Goal: Task Accomplishment & Management: Manage account settings

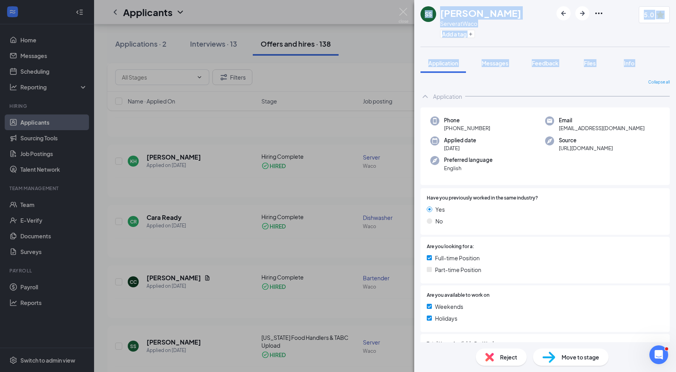
drag, startPoint x: 287, startPoint y: 12, endPoint x: 214, endPoint y: 41, distance: 78.4
click at [214, 41] on div "SS [PERSON_NAME] Server at Waco Add a tag 5.0 Application Messages Feedback Fil…" at bounding box center [338, 186] width 676 height 372
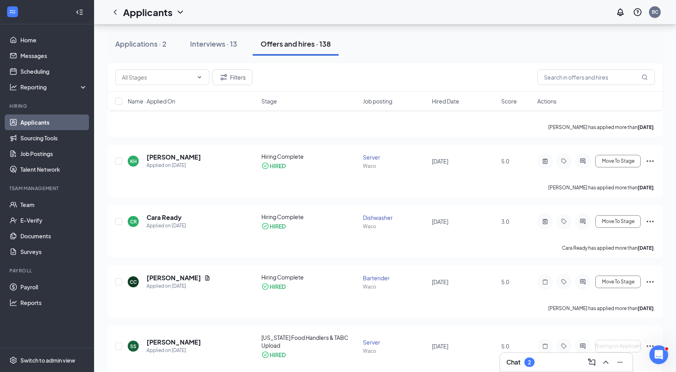
click at [69, 29] on ul "Home Messages Scheduling Reporting Hiring Applicants Sourcing Tools Job Posting…" at bounding box center [47, 185] width 94 height 323
click at [64, 39] on link "Home" at bounding box center [53, 40] width 67 height 16
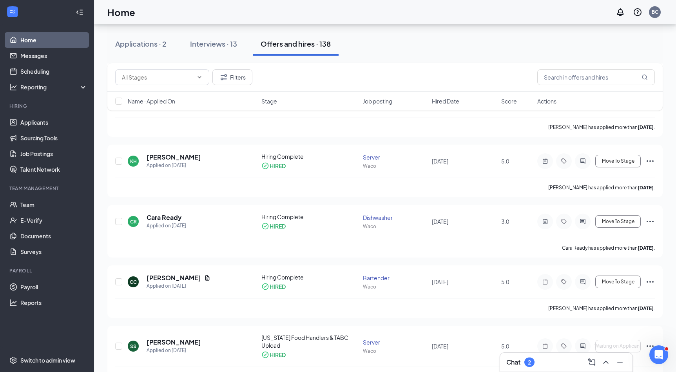
scroll to position [16, 0]
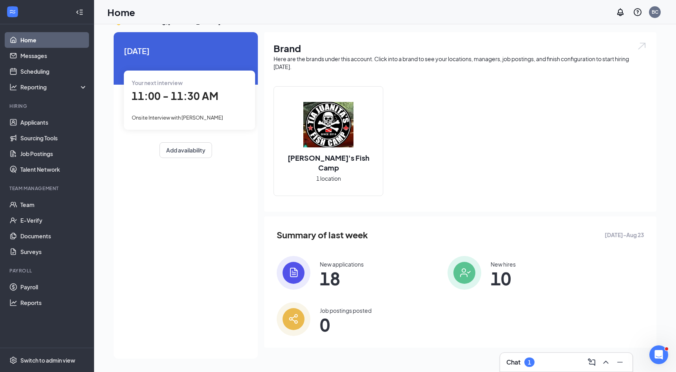
click at [518, 356] on div "Chat 1" at bounding box center [566, 362] width 120 height 13
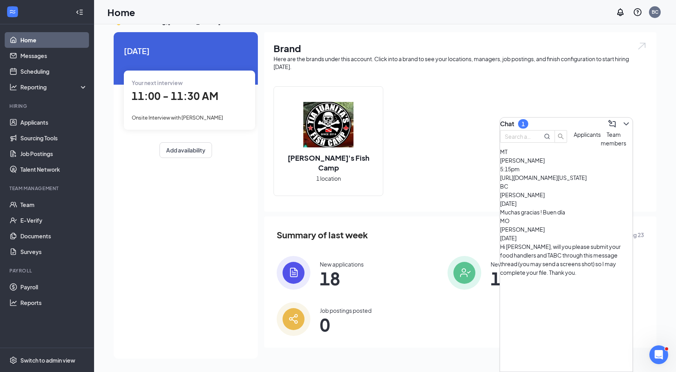
click at [601, 147] on button "Team members" at bounding box center [613, 138] width 25 height 17
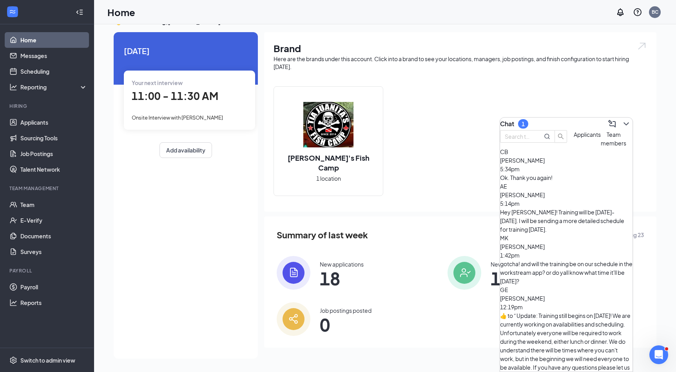
click at [578, 182] on div "Ok. Thank you again!" at bounding box center [566, 177] width 132 height 9
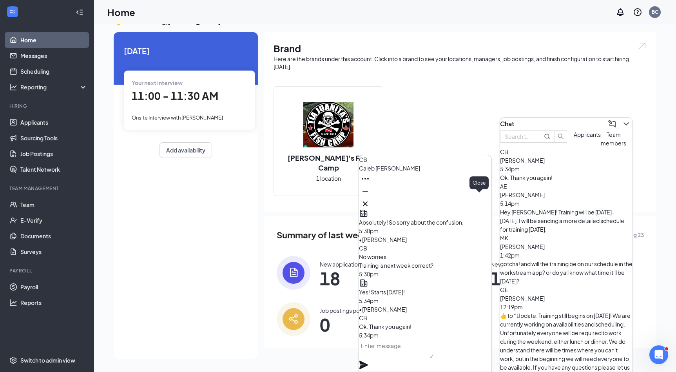
click at [371, 206] on button at bounding box center [365, 204] width 13 height 13
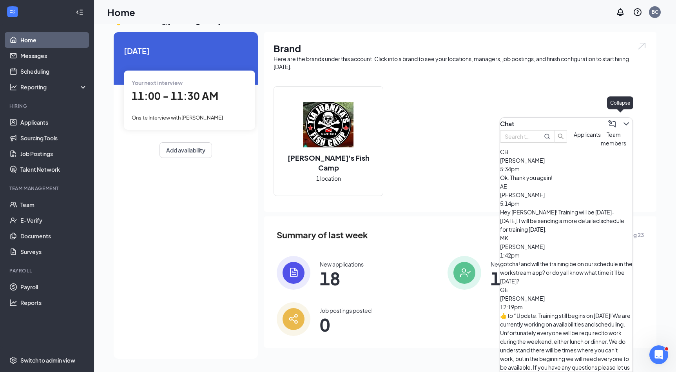
click at [623, 122] on icon "ChevronDown" at bounding box center [625, 123] width 5 height 3
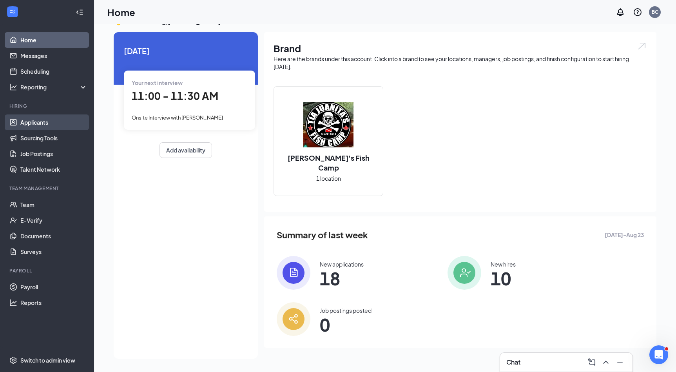
click at [41, 122] on link "Applicants" at bounding box center [53, 122] width 67 height 16
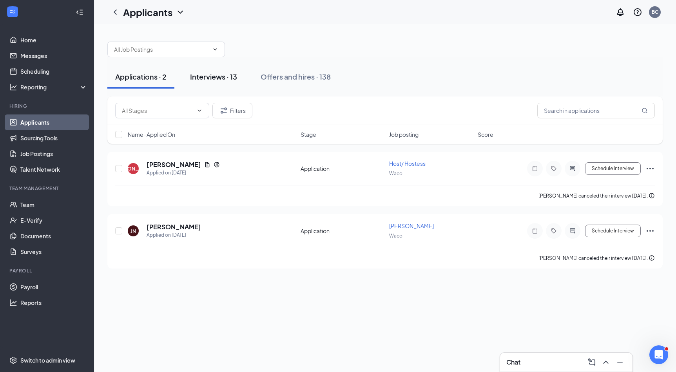
click at [217, 78] on div "Interviews · 13" at bounding box center [213, 77] width 47 height 10
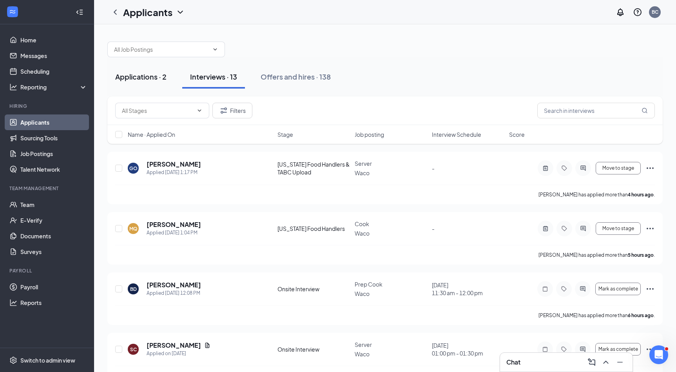
click at [142, 72] on div "Applications · 2" at bounding box center [140, 77] width 51 height 10
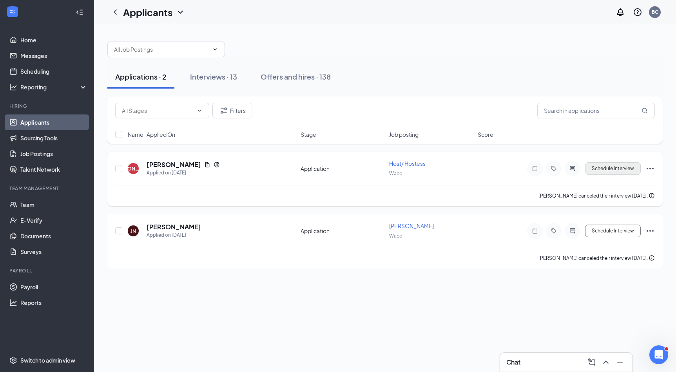
click at [616, 167] on button "Schedule Interview" at bounding box center [613, 168] width 56 height 13
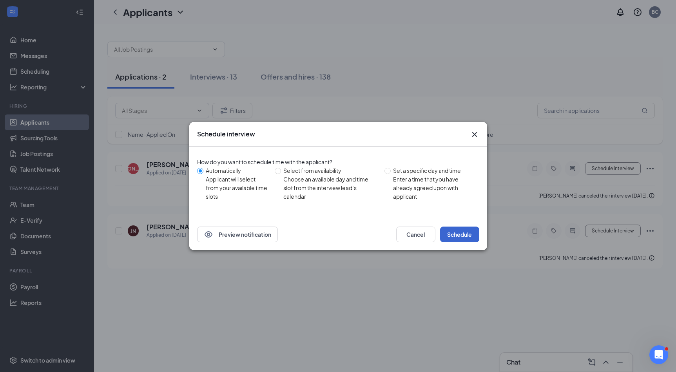
click at [454, 229] on button "Schedule" at bounding box center [459, 234] width 39 height 16
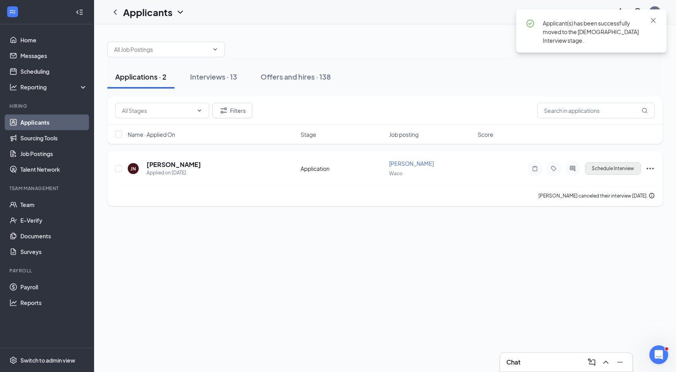
click at [626, 165] on button "Schedule Interview" at bounding box center [613, 168] width 56 height 13
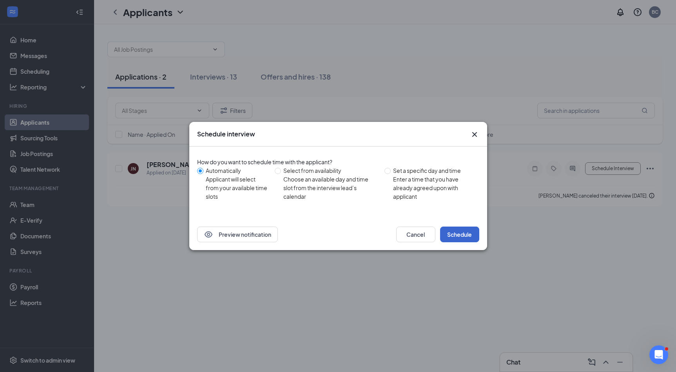
click at [450, 236] on button "Schedule" at bounding box center [459, 234] width 39 height 16
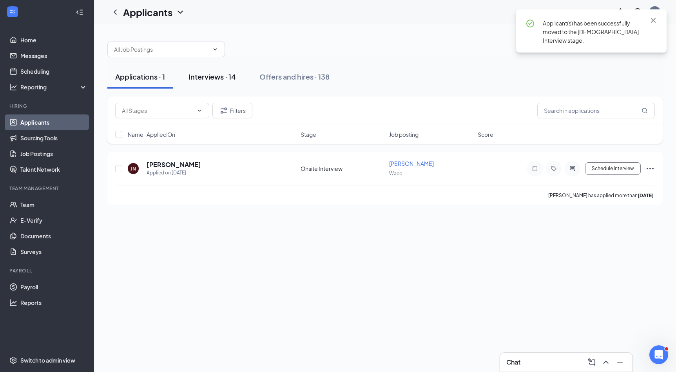
click at [214, 84] on button "Interviews · 14" at bounding box center [212, 77] width 63 height 24
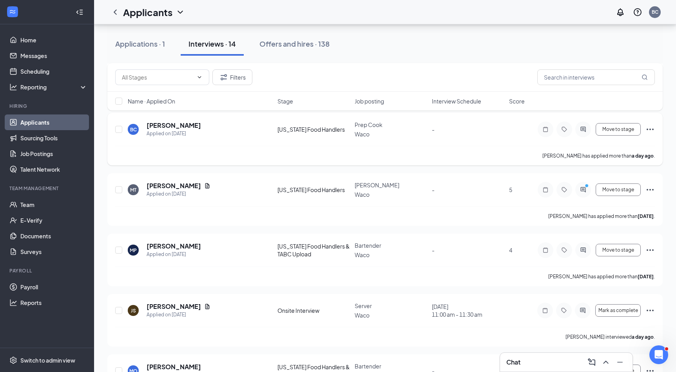
scroll to position [279, 0]
click at [582, 187] on icon "ActiveChat" at bounding box center [582, 190] width 9 height 6
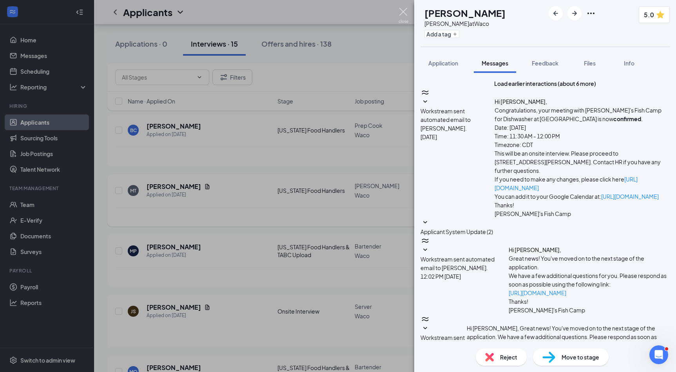
click at [400, 15] on img at bounding box center [404, 15] width 10 height 15
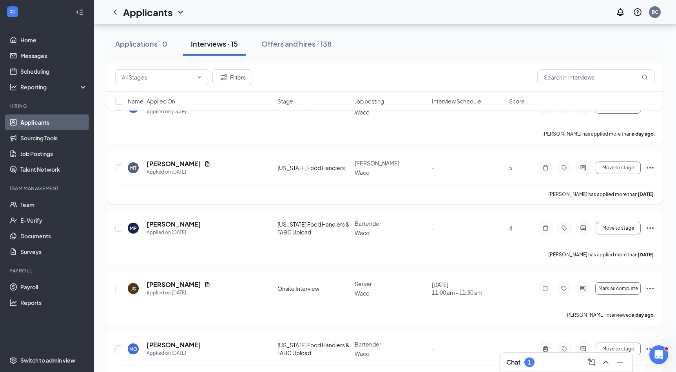
scroll to position [306, 0]
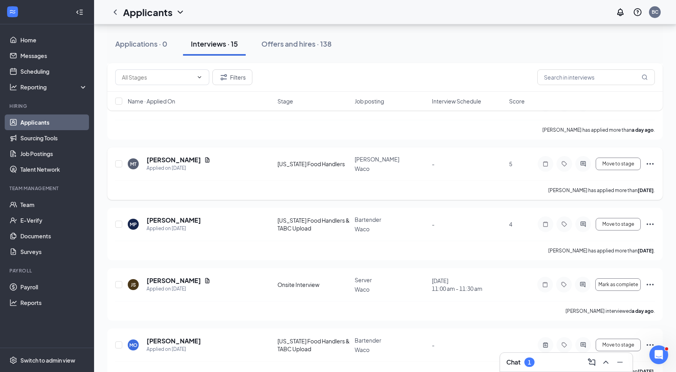
click at [657, 164] on div "MT [PERSON_NAME] Applied on [DATE] [US_STATE] Food Handlers [PERSON_NAME] Waco …" at bounding box center [384, 173] width 555 height 53
click at [650, 163] on icon "Ellipses" at bounding box center [650, 164] width 7 height 2
click at [626, 161] on span "Move to stage" at bounding box center [618, 163] width 32 height 5
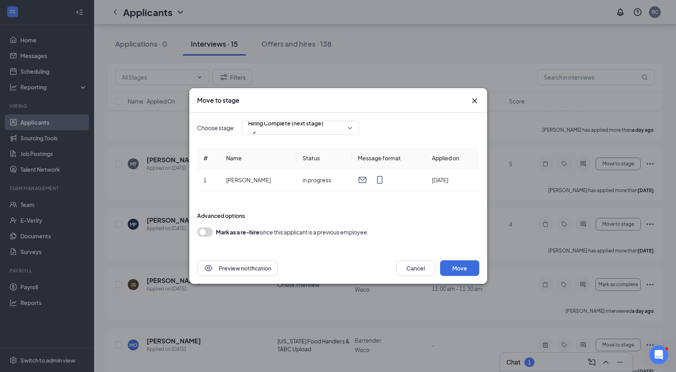
click at [340, 136] on div "Choose stage: Hiring Complete (next stage) # Name Status Message format Applied…" at bounding box center [338, 183] width 282 height 140
click at [323, 124] on span "Hiring Complete (next stage)" at bounding box center [285, 127] width 75 height 21
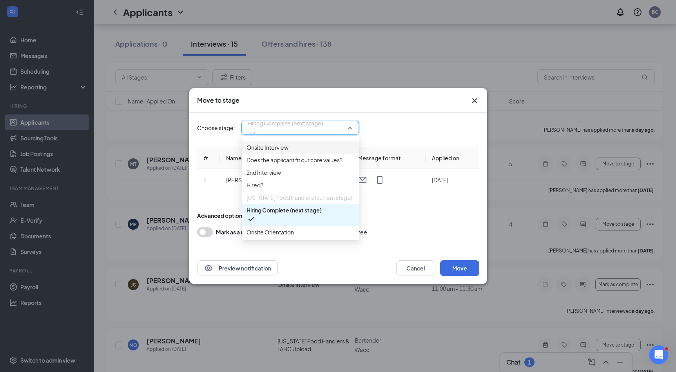
click at [473, 102] on icon "Cross" at bounding box center [474, 100] width 5 height 5
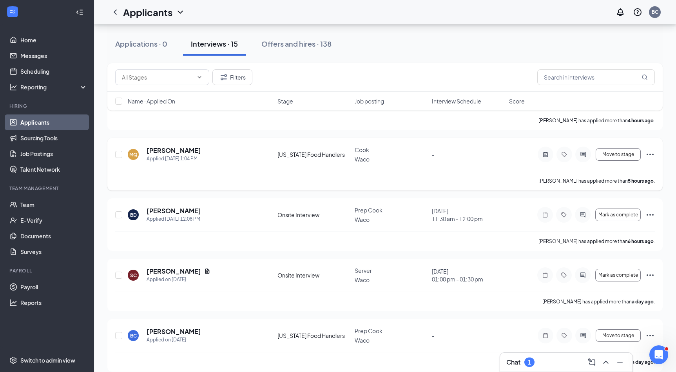
scroll to position [76, 0]
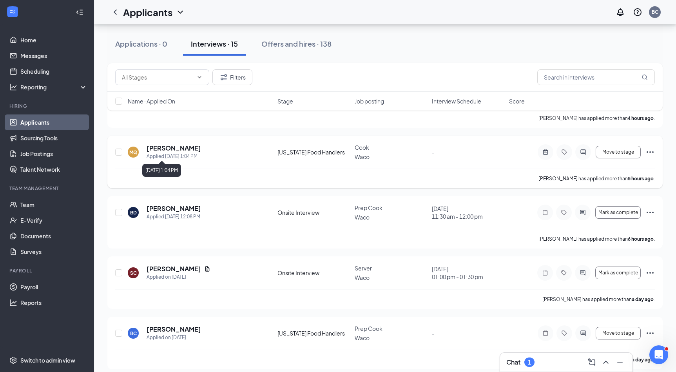
click at [177, 149] on h5 "[PERSON_NAME]" at bounding box center [174, 148] width 54 height 9
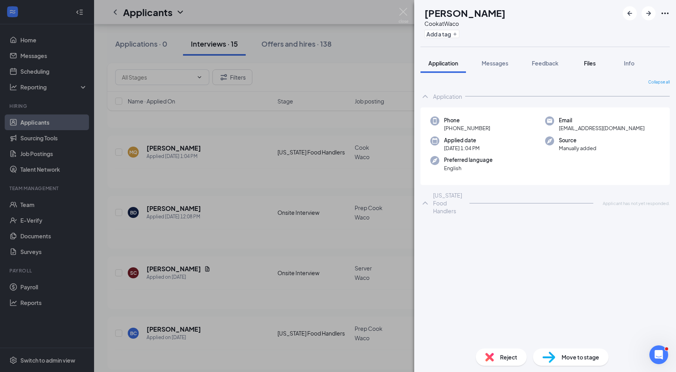
click at [598, 64] on div "Files" at bounding box center [590, 63] width 16 height 8
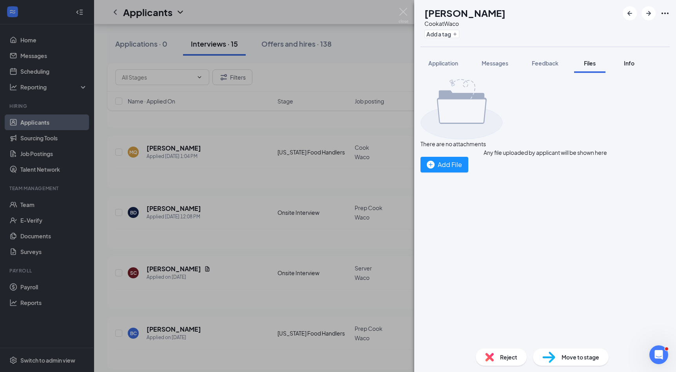
click at [623, 64] on div "Info" at bounding box center [629, 63] width 16 height 8
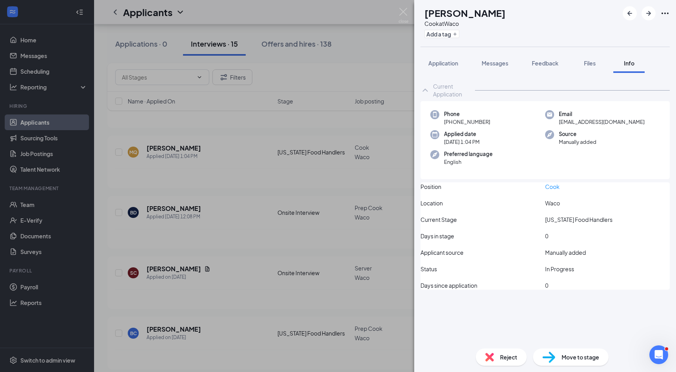
click at [397, 13] on div "MQ [PERSON_NAME] at Waco Add a tag Application Messages Feedback Files Info Cur…" at bounding box center [338, 186] width 676 height 372
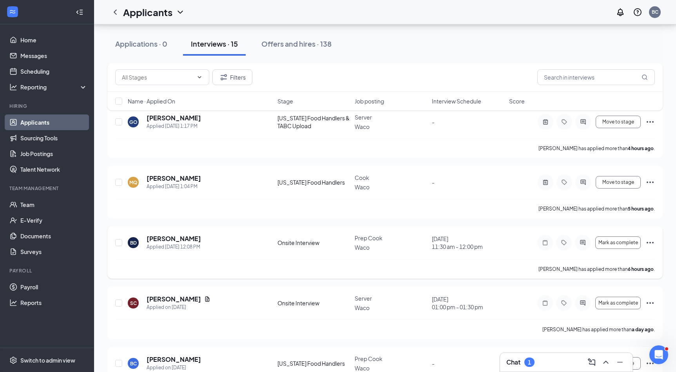
scroll to position [46, 0]
click at [182, 175] on h5 "[PERSON_NAME]" at bounding box center [174, 178] width 54 height 9
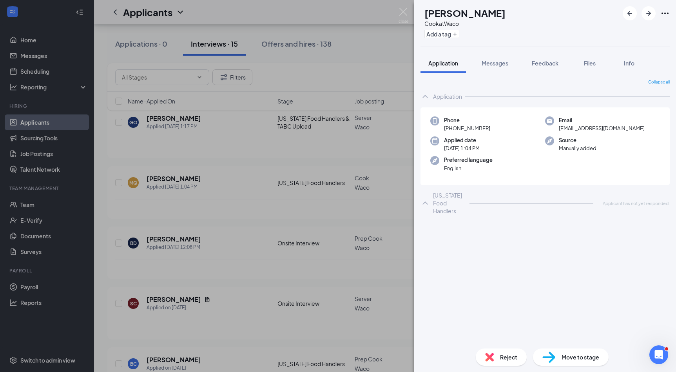
click at [371, 68] on div "MQ [PERSON_NAME] at Waco Add a tag Application Messages Feedback Files Info Col…" at bounding box center [338, 186] width 676 height 372
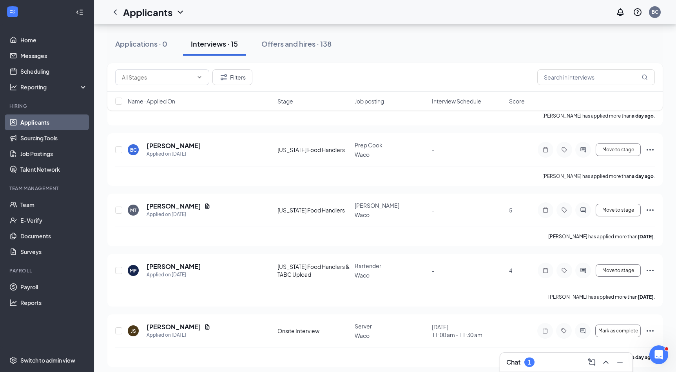
scroll to position [261, 0]
click at [170, 141] on h5 "[PERSON_NAME]" at bounding box center [174, 145] width 54 height 9
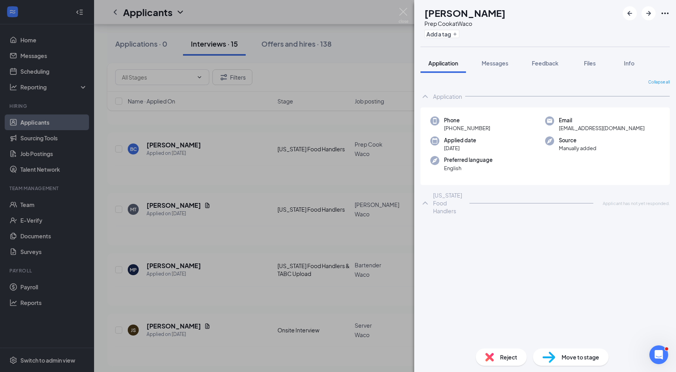
click at [375, 52] on div "BC [PERSON_NAME] Prep Cook at Waco Add a tag Application Messages Feedback File…" at bounding box center [338, 186] width 676 height 372
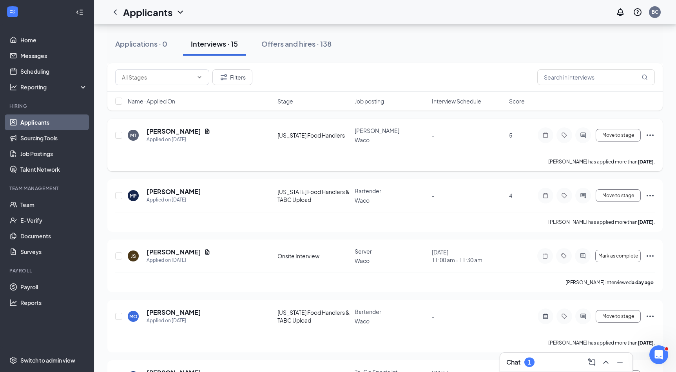
scroll to position [335, 0]
click at [191, 187] on h5 "[PERSON_NAME]" at bounding box center [174, 191] width 54 height 9
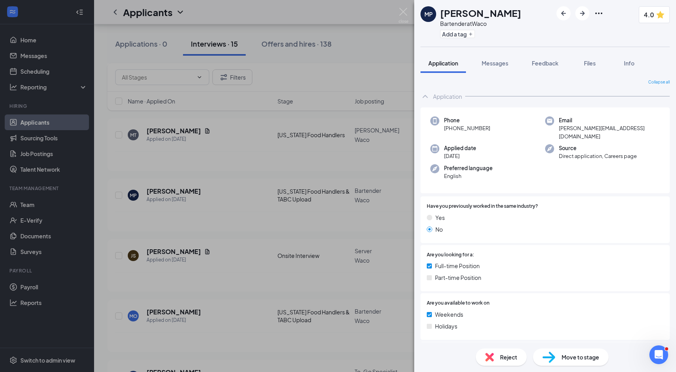
click at [383, 81] on div "MP [PERSON_NAME] Bartender at Waco Add a tag 4.0 Application Messages Feedback …" at bounding box center [338, 186] width 676 height 372
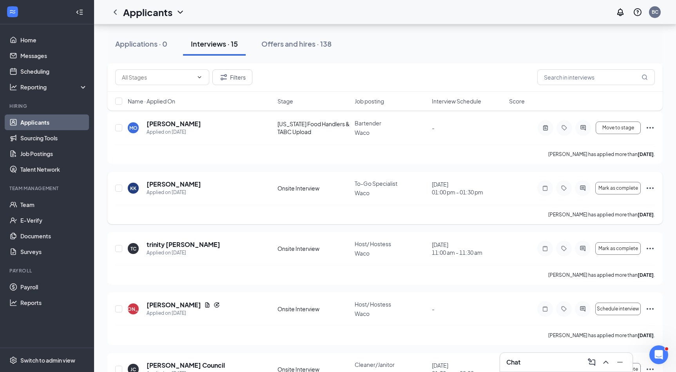
scroll to position [519, 0]
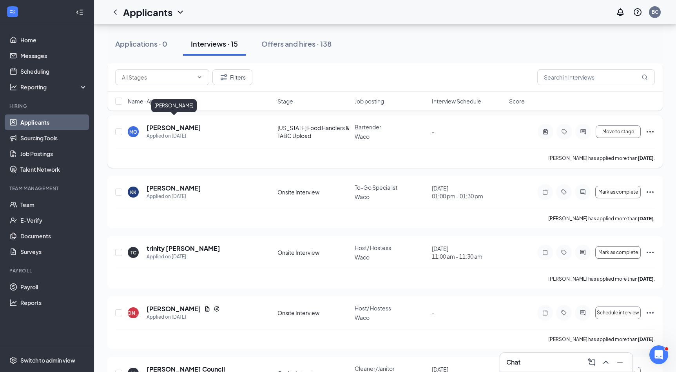
click at [181, 124] on h5 "[PERSON_NAME]" at bounding box center [174, 127] width 54 height 9
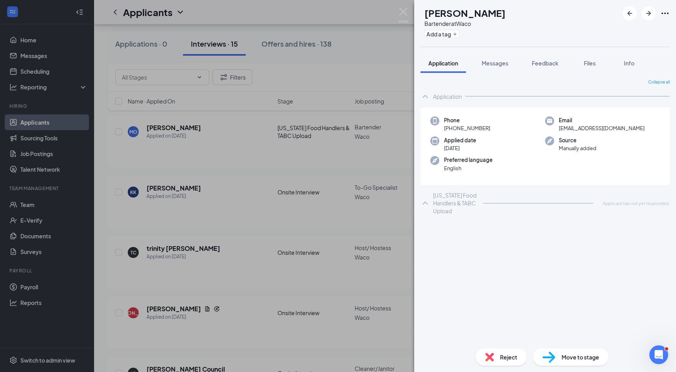
click at [390, 93] on div "MO [PERSON_NAME] Bartender at Waco Add a tag Application Messages Feedback File…" at bounding box center [338, 186] width 676 height 372
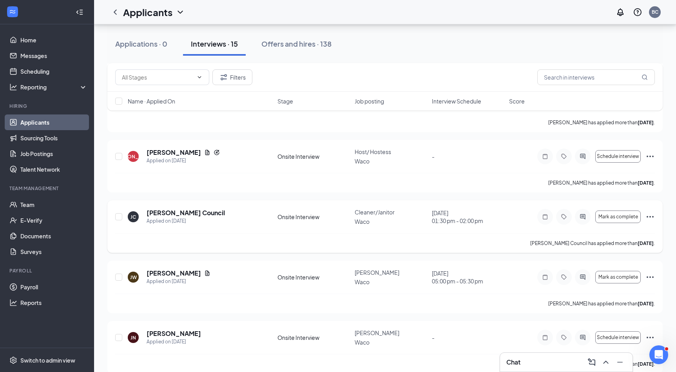
scroll to position [675, 0]
click at [38, 45] on link "Home" at bounding box center [53, 40] width 67 height 16
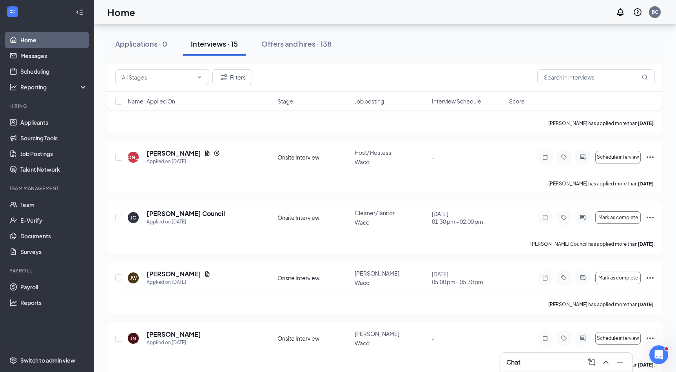
scroll to position [16, 0]
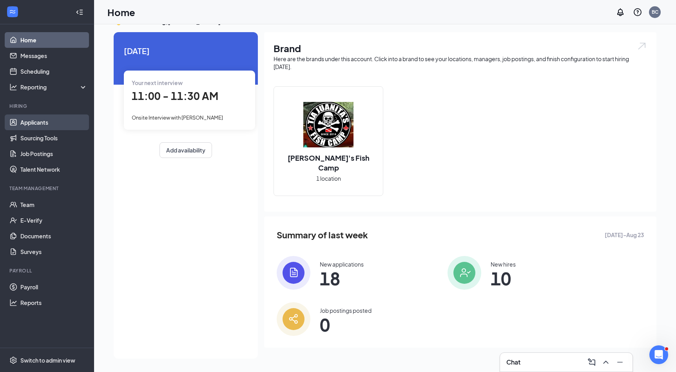
click at [62, 122] on link "Applicants" at bounding box center [53, 122] width 67 height 16
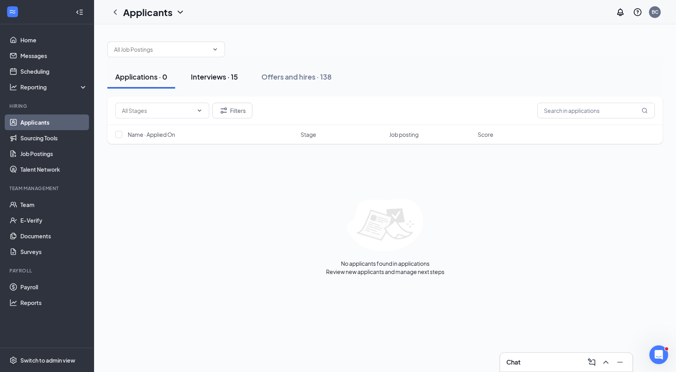
click at [212, 80] on div "Interviews · 15" at bounding box center [214, 77] width 47 height 10
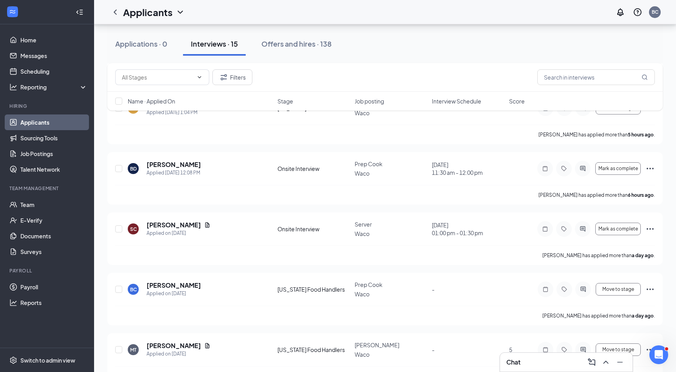
scroll to position [104, 0]
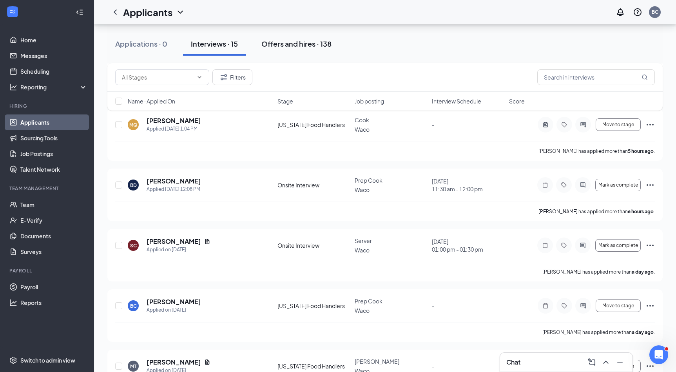
click at [304, 42] on div "Offers and hires · 138" at bounding box center [296, 44] width 70 height 10
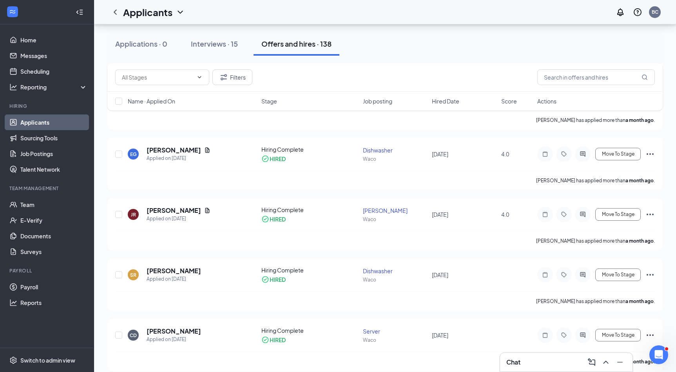
scroll to position [3672, 0]
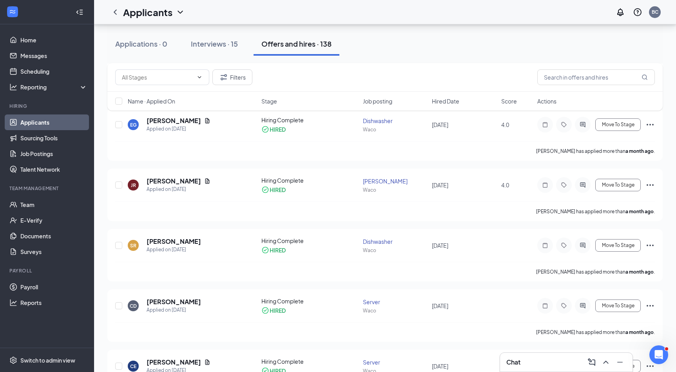
click at [392, 104] on span "Job posting" at bounding box center [377, 101] width 29 height 8
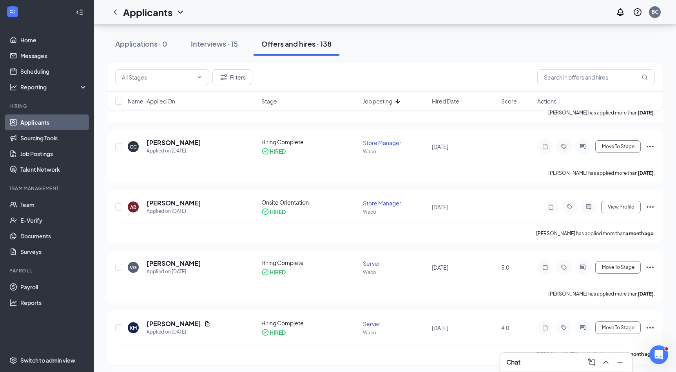
scroll to position [203, 0]
